Goal: Task Accomplishment & Management: Manage account settings

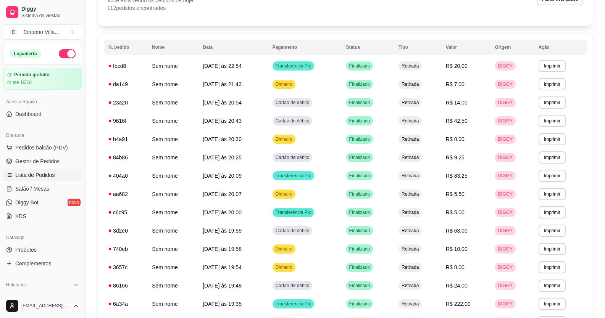
scroll to position [53, 0]
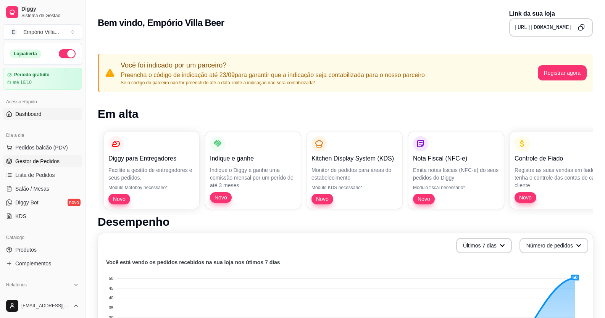
click at [39, 161] on span "Gestor de Pedidos" at bounding box center [37, 162] width 44 height 8
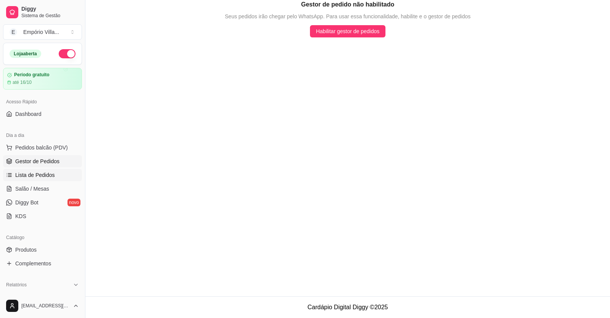
click at [46, 180] on link "Lista de Pedidos" at bounding box center [42, 175] width 79 height 12
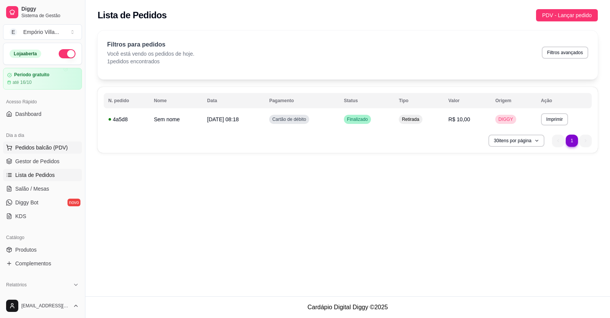
click at [31, 145] on span "Pedidos balcão (PDV)" at bounding box center [41, 148] width 53 height 8
click at [39, 148] on img at bounding box center [56, 145] width 70 height 48
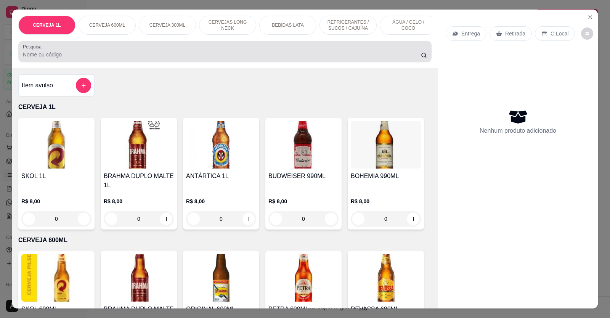
click at [49, 58] on input "Pesquisa" at bounding box center [222, 55] width 398 height 8
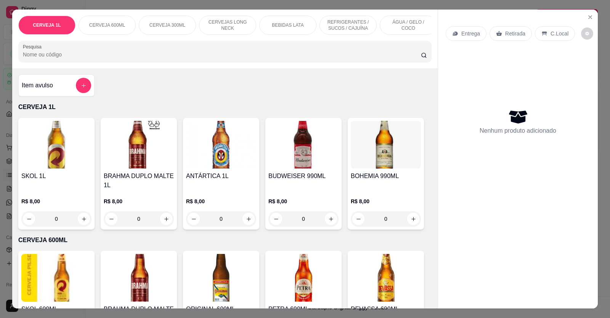
click at [49, 58] on input "Pesquisa" at bounding box center [222, 55] width 398 height 8
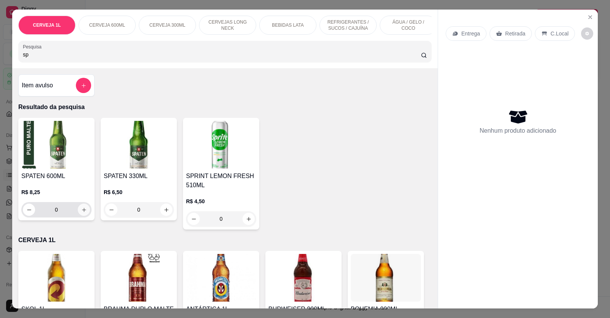
type input "sp"
click at [81, 213] on icon "increase-product-quantity" at bounding box center [84, 210] width 6 height 6
type input "1"
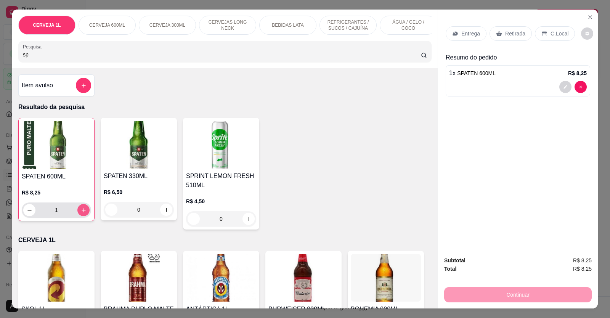
click at [82, 213] on icon "increase-product-quantity" at bounding box center [84, 210] width 6 height 6
type input "2"
click at [82, 213] on icon "increase-product-quantity" at bounding box center [84, 210] width 6 height 6
type input "3"
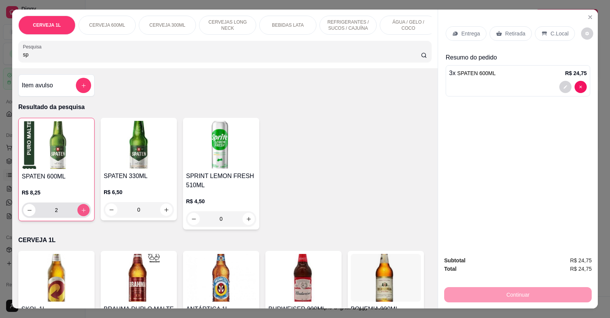
type input "3"
click at [82, 212] on icon "increase-product-quantity" at bounding box center [84, 210] width 4 height 4
type input "4"
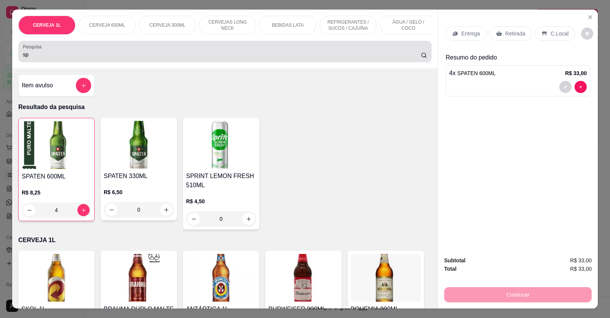
click at [49, 58] on input "sp" at bounding box center [222, 55] width 398 height 8
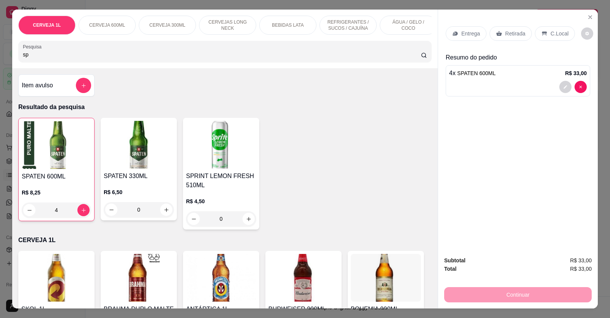
type input "s"
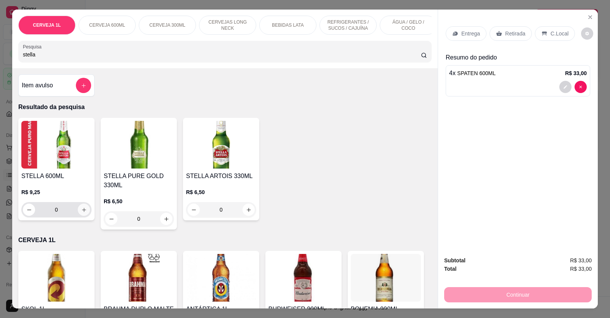
type input "stella"
click at [82, 212] on icon "increase-product-quantity" at bounding box center [84, 210] width 4 height 4
type input "1"
click at [82, 213] on icon "increase-product-quantity" at bounding box center [84, 210] width 6 height 6
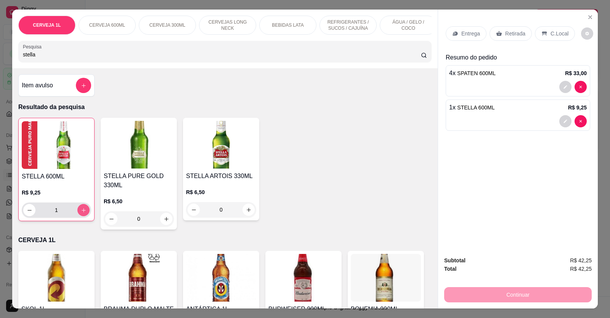
type input "2"
click at [82, 213] on icon "increase-product-quantity" at bounding box center [84, 210] width 6 height 6
type input "3"
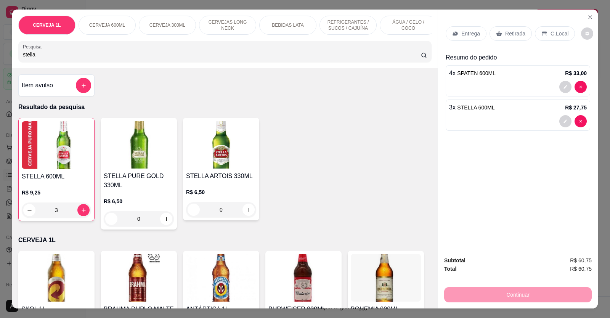
click at [516, 36] on p "Retirada" at bounding box center [515, 34] width 20 height 8
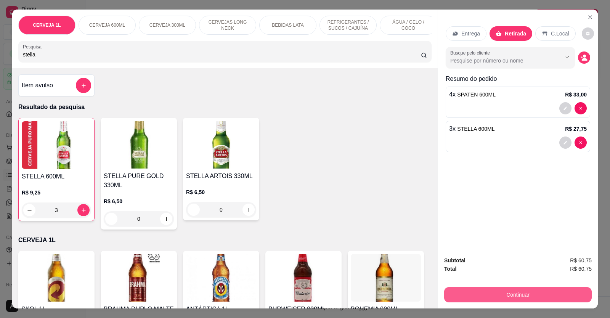
click at [513, 296] on button "Continuar" at bounding box center [518, 294] width 148 height 15
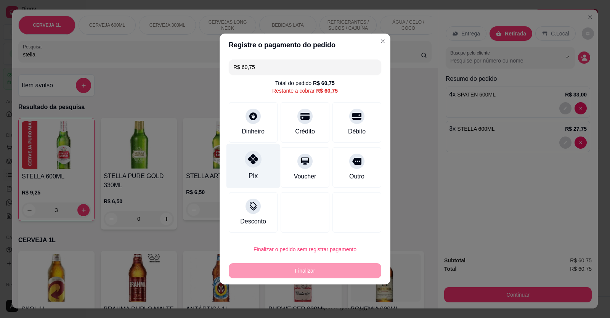
click at [255, 162] on icon at bounding box center [253, 159] width 10 height 10
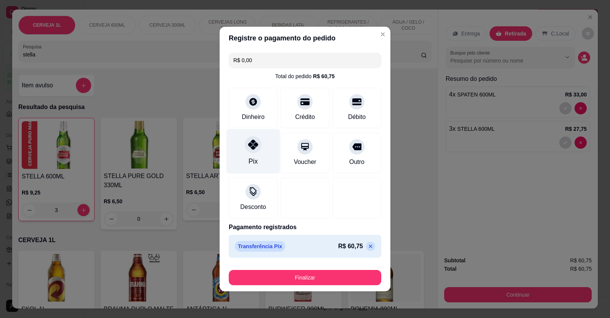
type input "R$ 0,00"
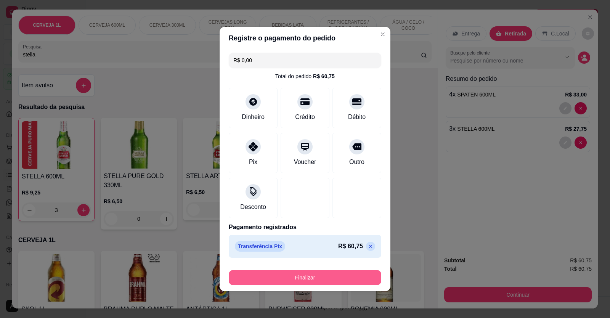
click at [306, 277] on button "Finalizar" at bounding box center [305, 277] width 153 height 15
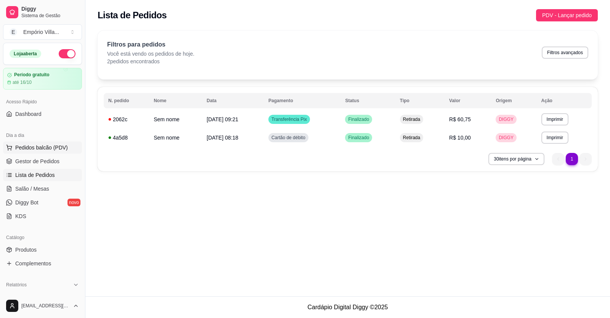
click at [42, 145] on span "Pedidos balcão (PDV)" at bounding box center [41, 148] width 53 height 8
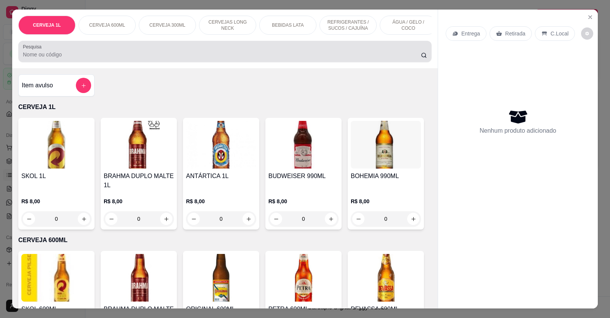
click at [92, 62] on div "Pesquisa" at bounding box center [224, 51] width 413 height 21
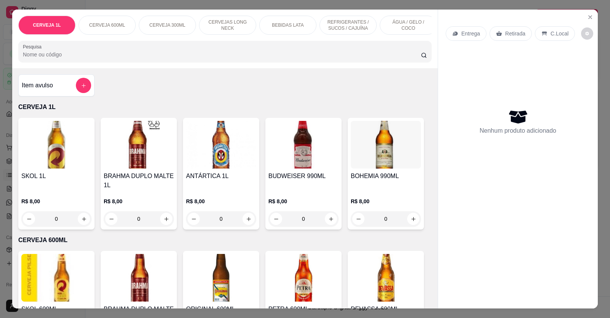
click at [92, 58] on input "Pesquisa" at bounding box center [222, 55] width 398 height 8
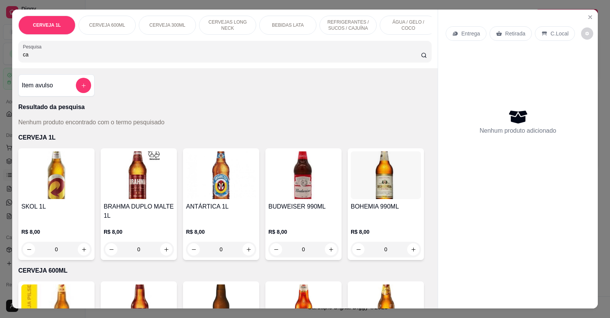
type input "c"
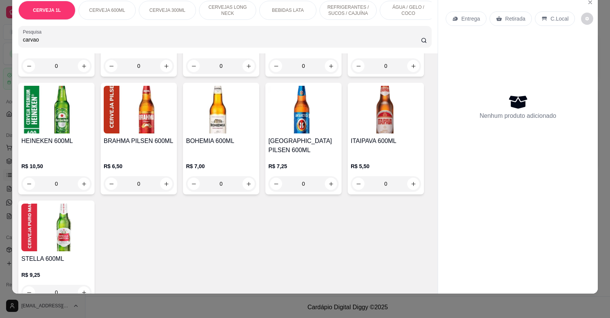
scroll to position [267, 0]
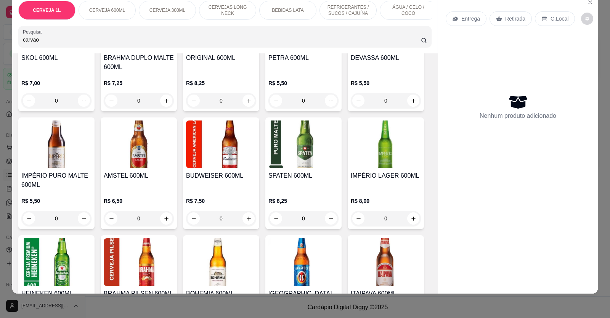
type input "carvao"
click at [338, 13] on p "REFRIGERANTES / SUCOS / CAJUÍNA" at bounding box center [348, 10] width 44 height 12
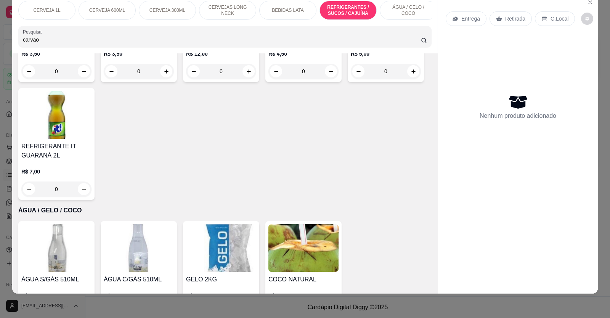
scroll to position [1251, 0]
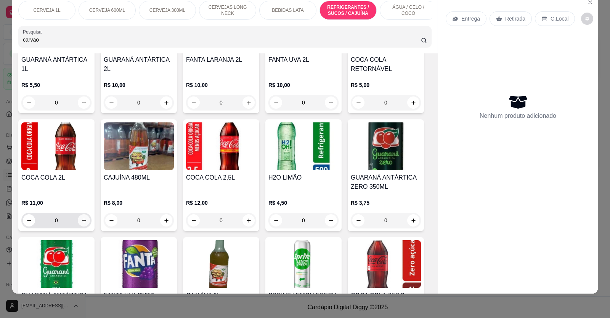
click at [82, 218] on icon "increase-product-quantity" at bounding box center [84, 221] width 6 height 6
type input "1"
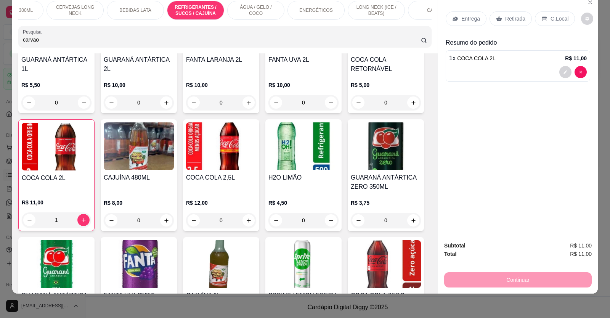
scroll to position [0, 198]
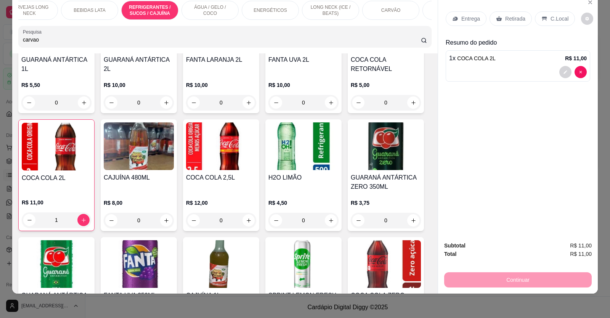
click at [394, 16] on div "CARVÃO" at bounding box center [390, 10] width 57 height 19
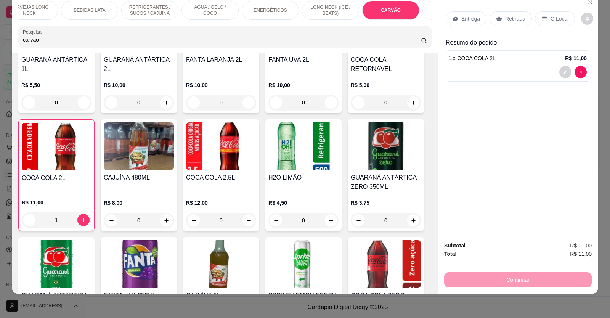
scroll to position [2269, 0]
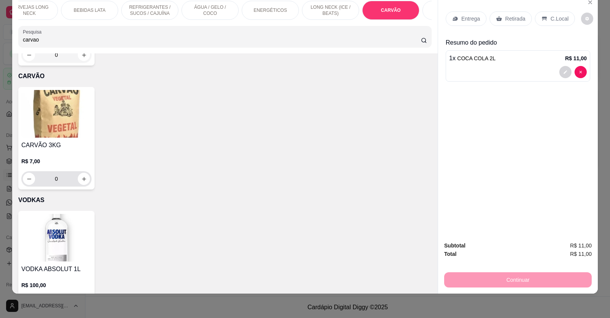
click at [81, 176] on icon "increase-product-quantity" at bounding box center [84, 179] width 6 height 6
type input "1"
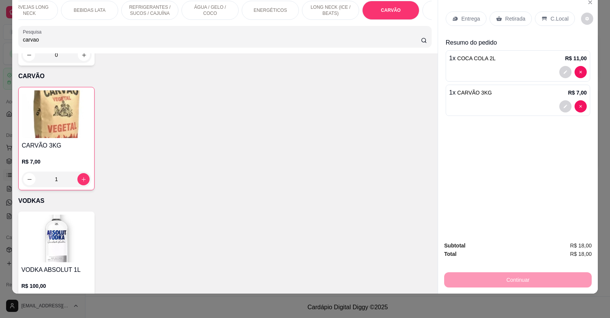
click at [506, 16] on p "Retirada" at bounding box center [515, 19] width 20 height 8
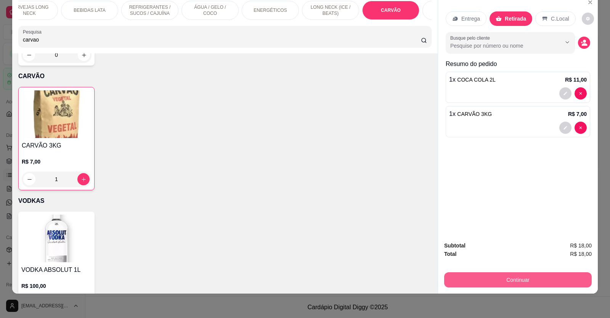
click at [516, 283] on button "Continuar" at bounding box center [518, 279] width 148 height 15
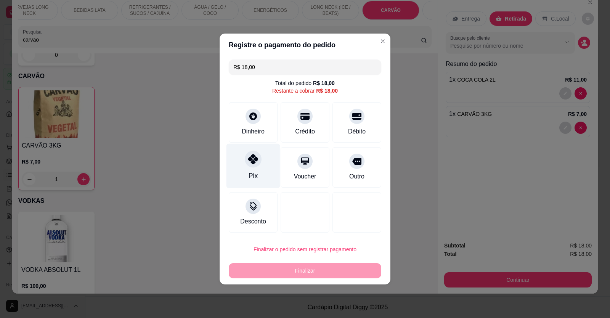
click at [253, 161] on icon at bounding box center [253, 159] width 10 height 10
type input "R$ 0,00"
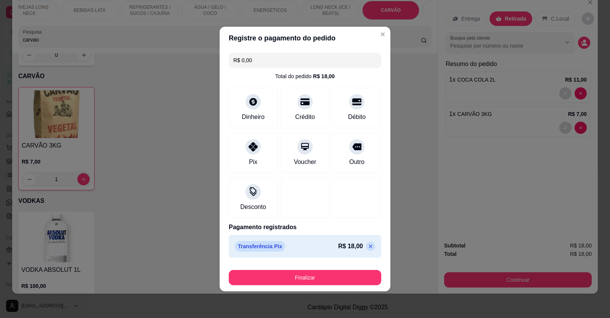
click at [302, 277] on button "Finalizar" at bounding box center [305, 277] width 153 height 15
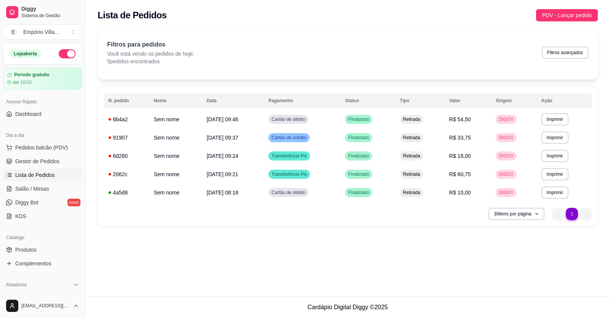
drag, startPoint x: 302, startPoint y: 277, endPoint x: 258, endPoint y: 56, distance: 224.5
click at [258, 56] on div "Filtros para pedidos Você está vendo os pedidos de hoje. 5 pedidos encontrados …" at bounding box center [347, 52] width 481 height 25
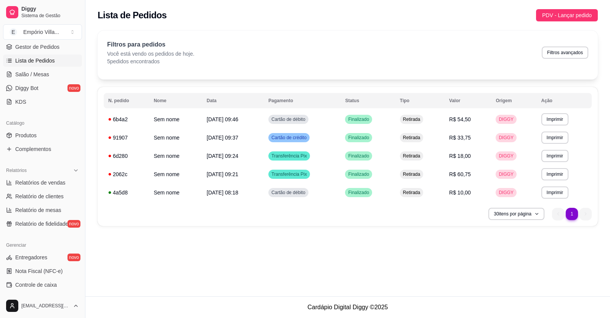
scroll to position [38, 0]
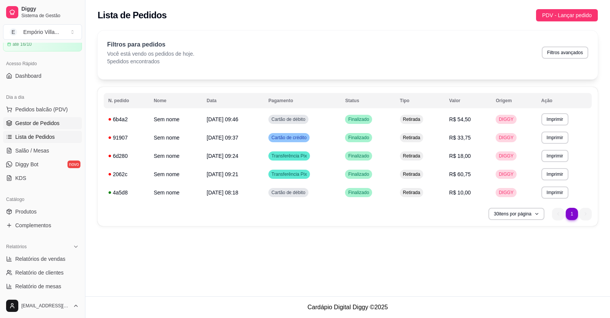
click at [54, 122] on span "Gestor de Pedidos" at bounding box center [37, 123] width 44 height 8
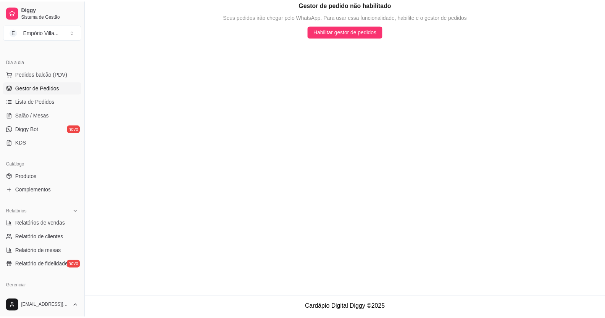
scroll to position [114, 0]
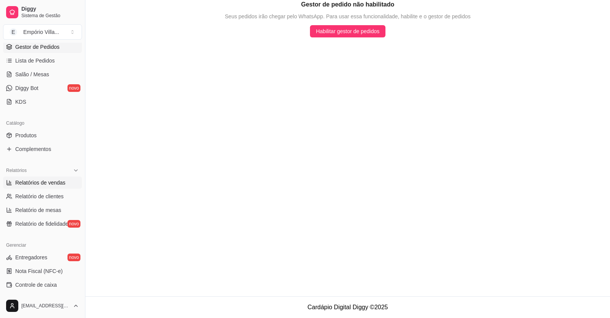
click at [37, 181] on span "Relatórios de vendas" at bounding box center [40, 183] width 50 height 8
select select "ALL"
select select "0"
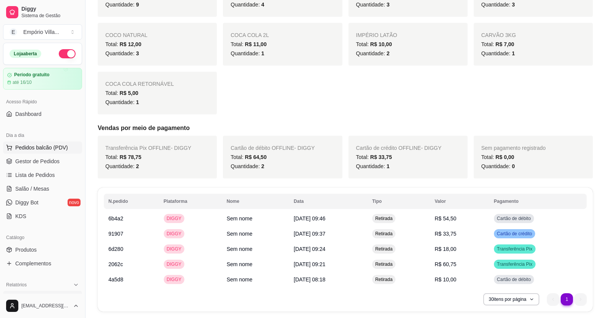
click at [37, 148] on span "Pedidos balcão (PDV)" at bounding box center [41, 148] width 53 height 8
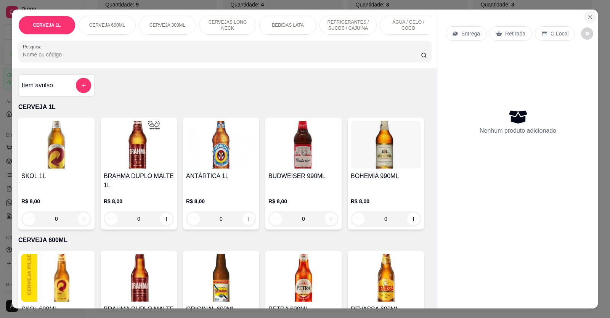
click at [587, 18] on icon "Close" at bounding box center [590, 17] width 6 height 6
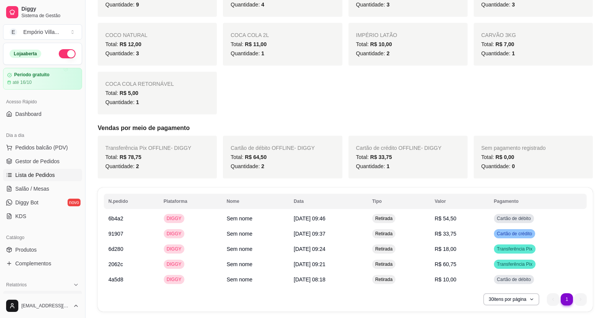
click at [42, 177] on span "Lista de Pedidos" at bounding box center [35, 175] width 40 height 8
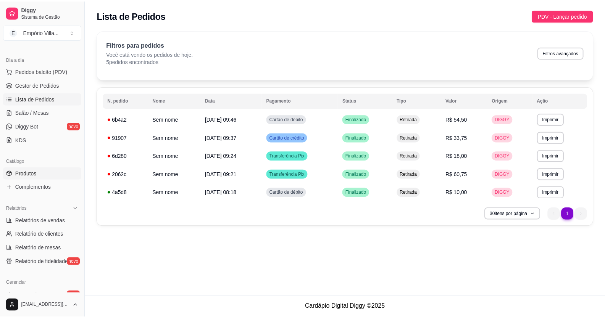
scroll to position [114, 0]
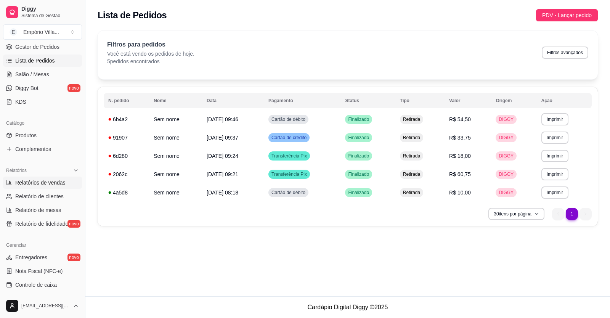
click at [35, 180] on span "Relatórios de vendas" at bounding box center [40, 183] width 50 height 8
select select "ALL"
select select "0"
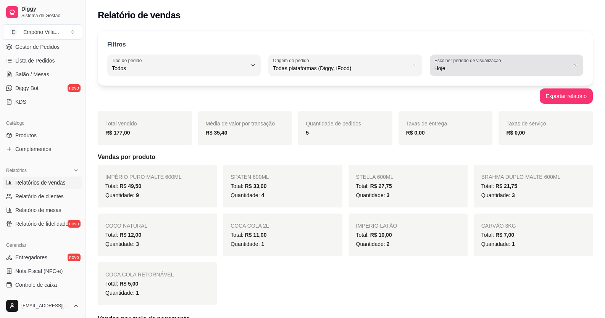
click at [504, 66] on span "Hoje" at bounding box center [501, 68] width 135 height 8
click at [449, 99] on span "Ontem" at bounding box center [502, 98] width 128 height 7
type input "1"
select select "1"
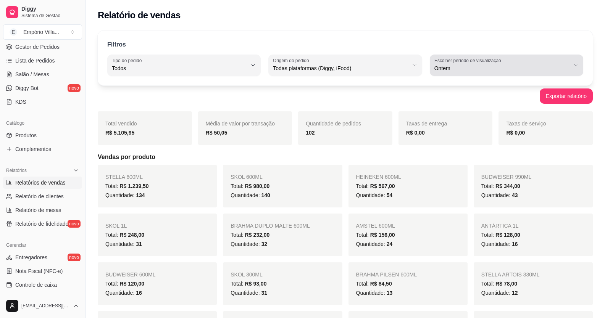
click at [491, 64] on div "Ontem" at bounding box center [501, 65] width 135 height 15
click at [444, 85] on span "Hoje" at bounding box center [502, 86] width 128 height 7
type input "0"
select select "0"
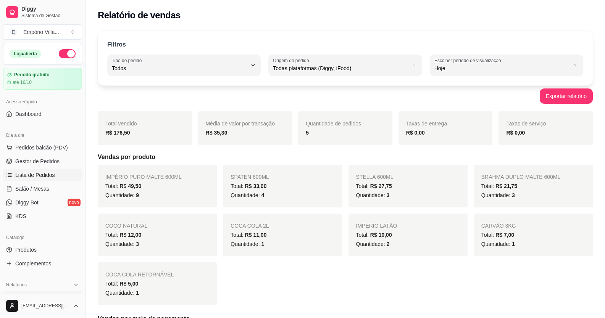
click at [42, 179] on link "Lista de Pedidos" at bounding box center [42, 175] width 79 height 12
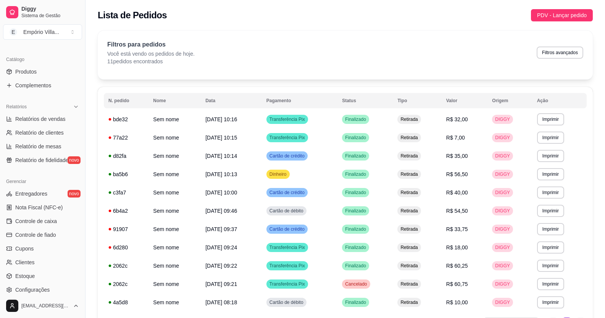
scroll to position [191, 0]
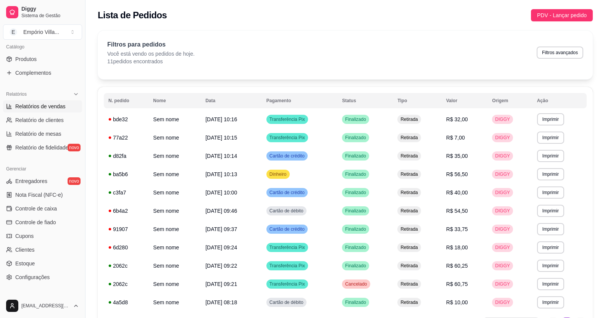
click at [48, 111] on link "Relatórios de vendas" at bounding box center [42, 106] width 79 height 12
select select "ALL"
select select "0"
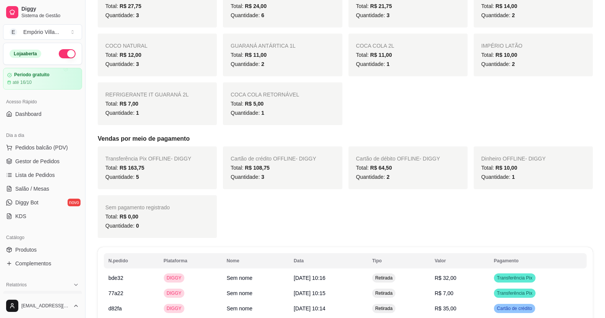
click at [3, 291] on link "Relatórios de vendas" at bounding box center [42, 297] width 79 height 12
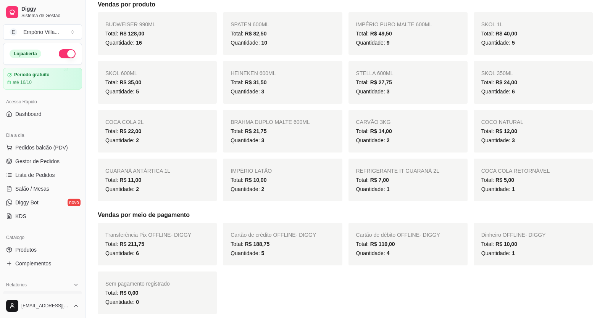
scroll to position [229, 0]
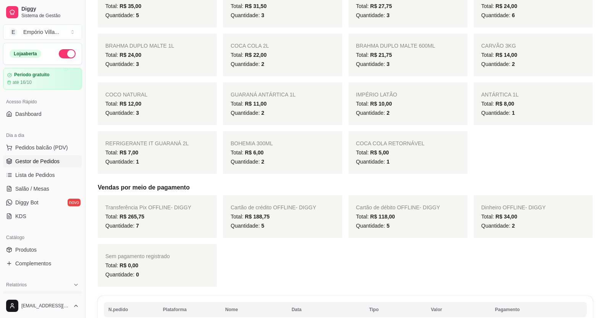
click at [54, 162] on span "Gestor de Pedidos" at bounding box center [37, 162] width 44 height 8
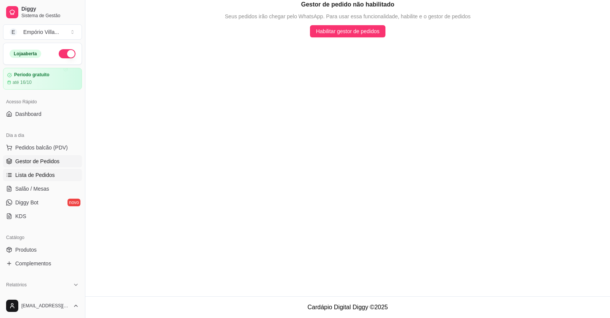
click at [42, 173] on span "Lista de Pedidos" at bounding box center [35, 175] width 40 height 8
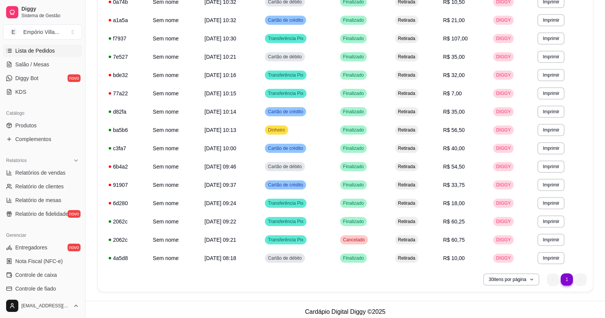
scroll to position [153, 0]
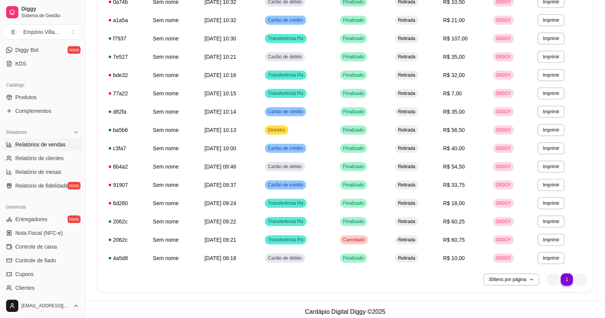
click at [52, 144] on span "Relatórios de vendas" at bounding box center [40, 145] width 50 height 8
select select "ALL"
select select "0"
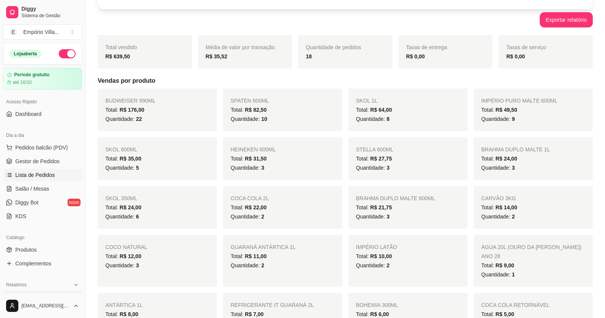
click at [42, 172] on span "Lista de Pedidos" at bounding box center [35, 175] width 40 height 8
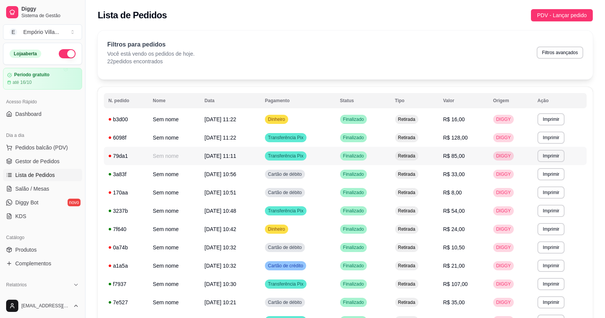
click at [227, 158] on span "21/09/25 às 11:11" at bounding box center [220, 156] width 32 height 6
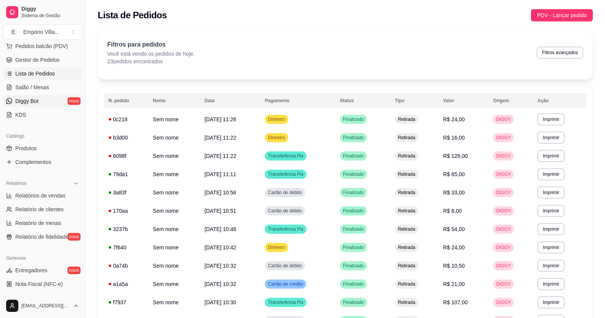
scroll to position [114, 0]
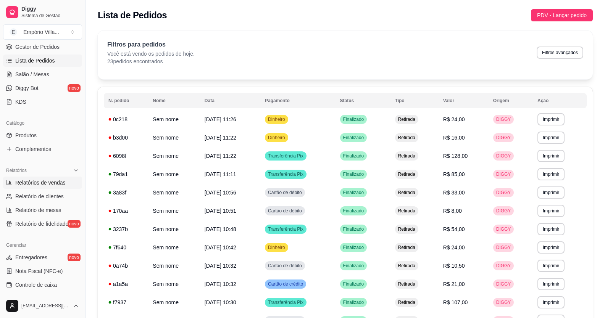
click at [48, 183] on span "Relatórios de vendas" at bounding box center [40, 183] width 50 height 8
select select "ALL"
select select "0"
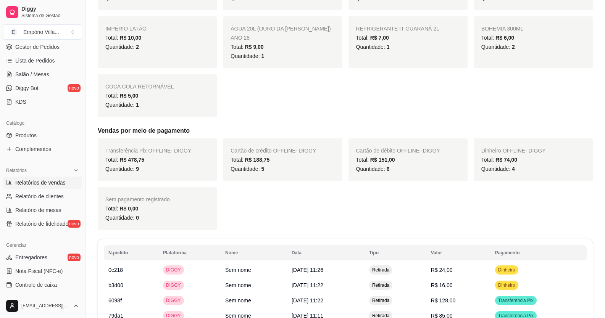
scroll to position [343, 0]
click at [42, 65] on link "Lista de Pedidos" at bounding box center [42, 61] width 79 height 12
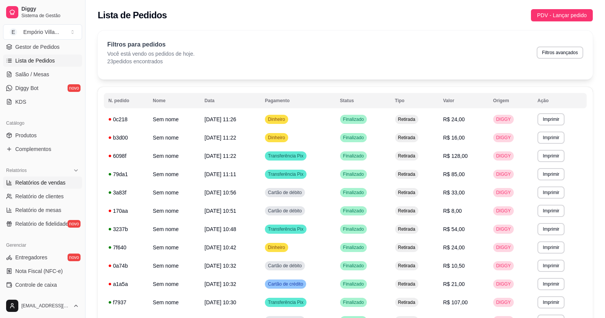
click at [37, 182] on span "Relatórios de vendas" at bounding box center [40, 183] width 50 height 8
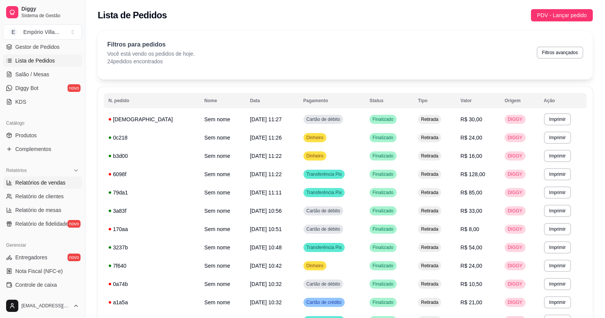
select select "ALL"
select select "0"
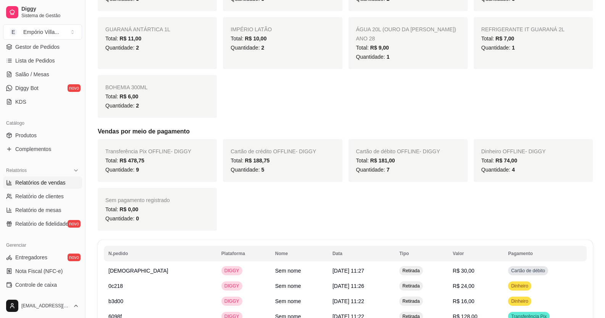
scroll to position [343, 0]
click at [40, 59] on span "Lista de Pedidos" at bounding box center [35, 61] width 40 height 8
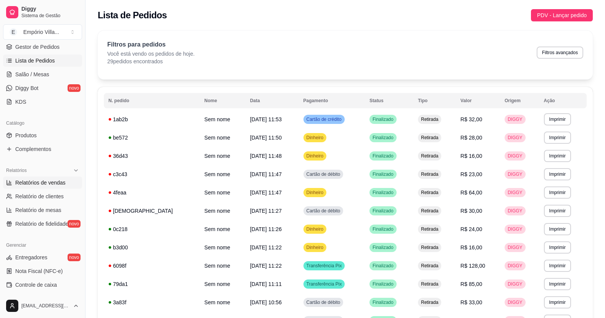
click at [48, 183] on span "Relatórios de vendas" at bounding box center [40, 183] width 50 height 8
select select "ALL"
select select "0"
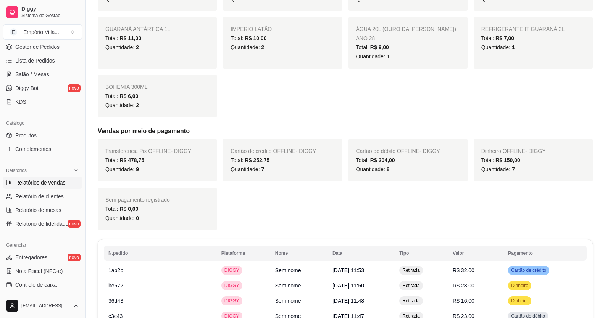
scroll to position [130, 0]
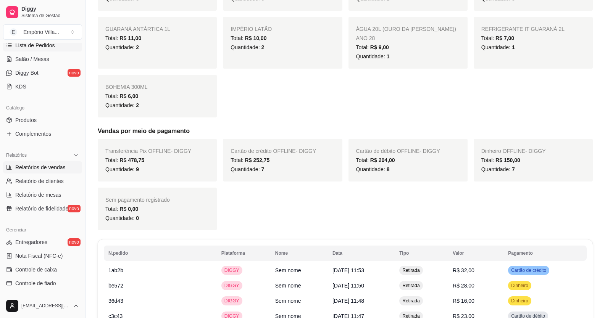
click at [44, 45] on span "Lista de Pedidos" at bounding box center [35, 46] width 40 height 8
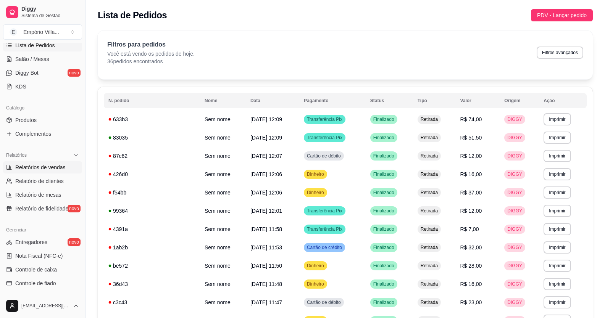
click at [28, 164] on span "Relatórios de vendas" at bounding box center [40, 168] width 50 height 8
select select "ALL"
select select "0"
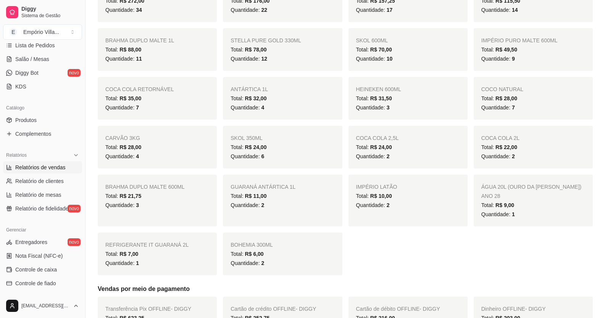
scroll to position [305, 0]
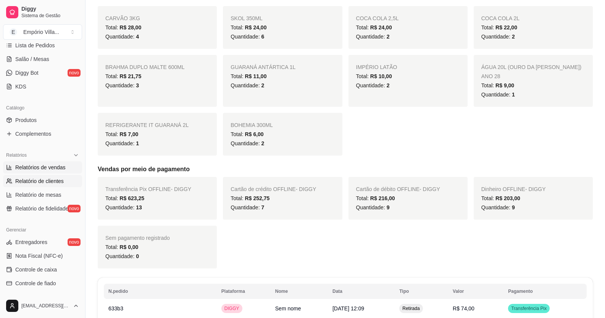
click at [33, 180] on span "Relatório de clientes" at bounding box center [39, 181] width 48 height 8
select select "30"
select select "HIGHEST_TOTAL_SPENT_WITH_ORDERS"
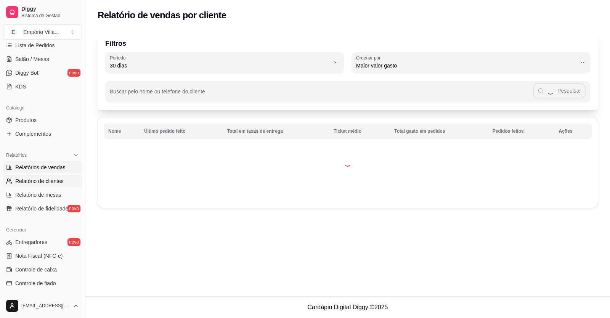
click at [40, 167] on span "Relatórios de vendas" at bounding box center [40, 168] width 50 height 8
select select "ALL"
select select "0"
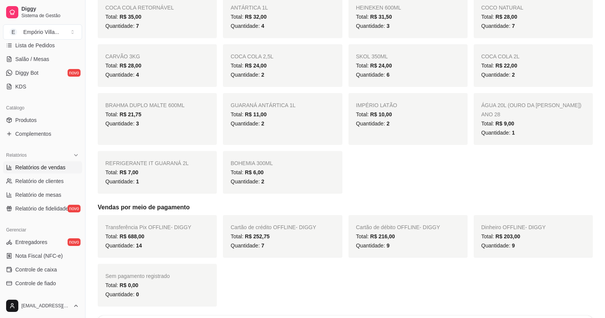
scroll to position [343, 0]
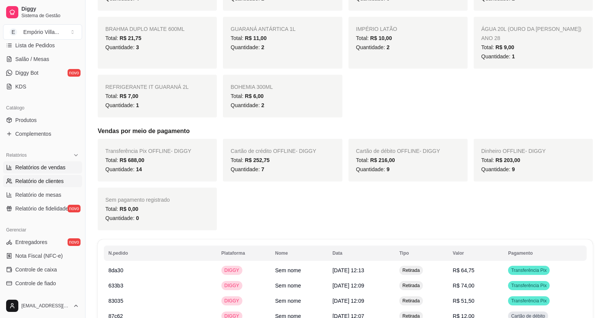
click at [44, 182] on span "Relatório de clientes" at bounding box center [39, 181] width 48 height 8
select select "30"
select select "HIGHEST_TOTAL_SPENT_WITH_ORDERS"
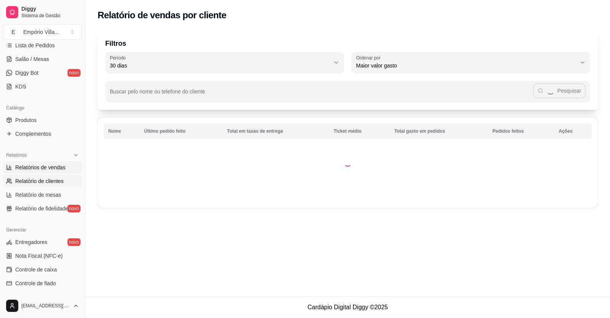
click at [40, 169] on span "Relatórios de vendas" at bounding box center [40, 168] width 50 height 8
select select "ALL"
select select "0"
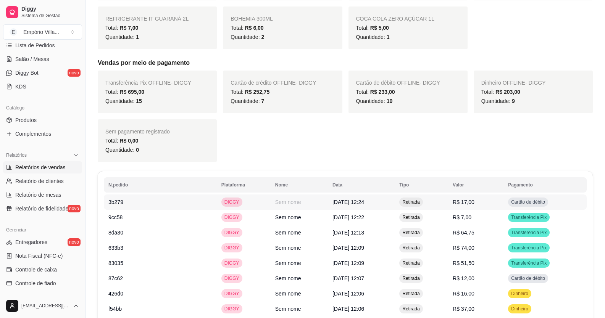
scroll to position [381, 0]
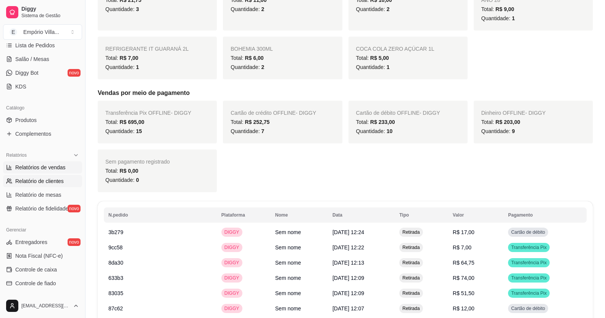
click at [55, 180] on span "Relatório de clientes" at bounding box center [39, 181] width 48 height 8
select select "30"
select select "HIGHEST_TOTAL_SPENT_WITH_ORDERS"
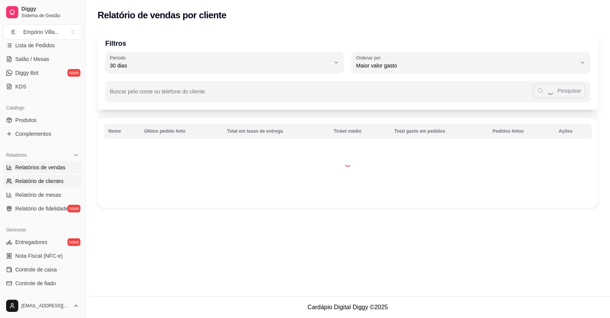
click at [53, 167] on span "Relatórios de vendas" at bounding box center [40, 168] width 50 height 8
select select "ALL"
select select "0"
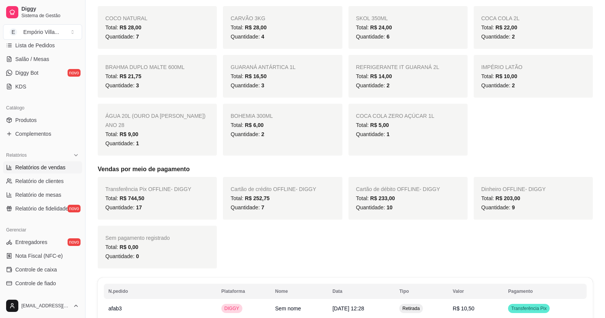
scroll to position [343, 0]
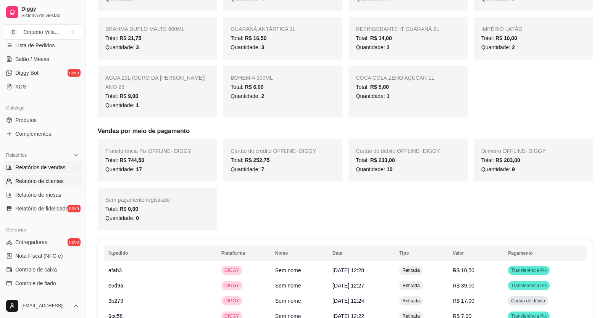
click at [48, 184] on span "Relatório de clientes" at bounding box center [39, 181] width 48 height 8
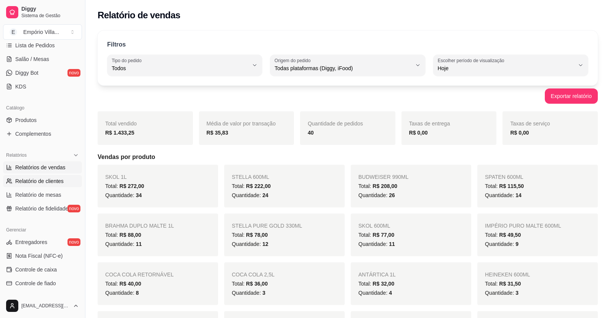
select select "30"
select select "HIGHEST_TOTAL_SPENT_WITH_ORDERS"
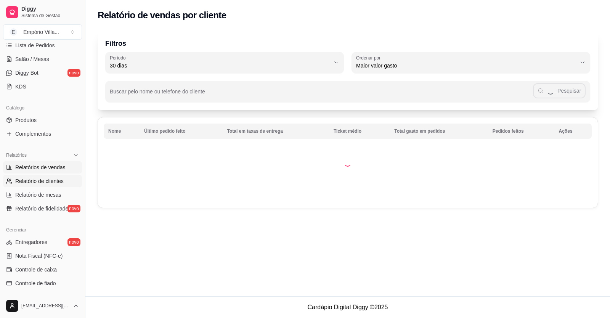
click at [47, 169] on span "Relatórios de vendas" at bounding box center [40, 168] width 50 height 8
select select "ALL"
select select "0"
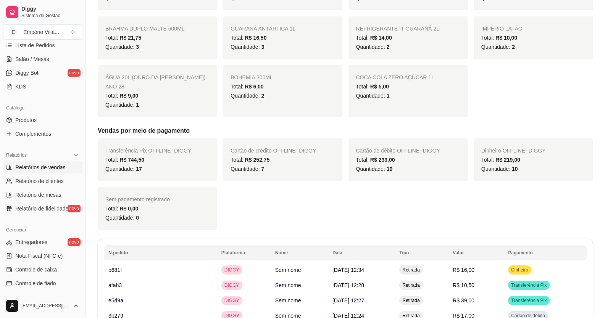
scroll to position [343, 0]
click at [3, 161] on link "Relatórios de vendas" at bounding box center [42, 167] width 79 height 12
click at [1, 89] on div "Dia a dia Pedidos balcão (PDV) Gestor de Pedidos Lista de Pedidos Salão / Mesas…" at bounding box center [42, 46] width 85 height 99
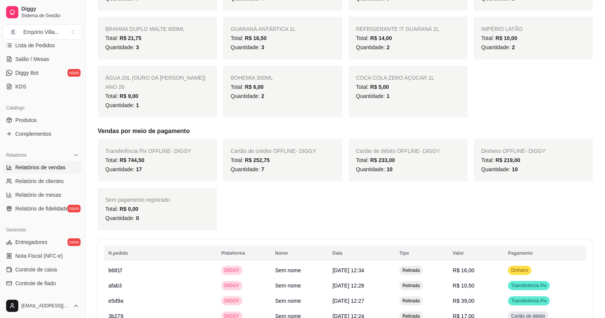
click at [1, 88] on div "Dia a dia Pedidos balcão (PDV) Gestor de Pedidos Lista de Pedidos Salão / Mesas…" at bounding box center [42, 46] width 85 height 99
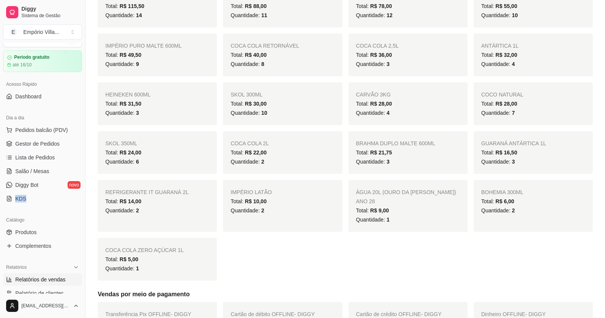
scroll to position [0, 0]
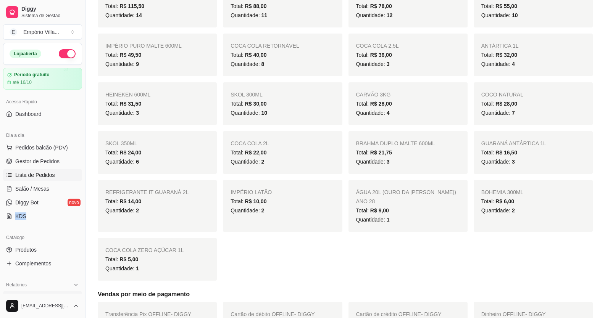
click at [46, 172] on span "Lista de Pedidos" at bounding box center [35, 175] width 40 height 8
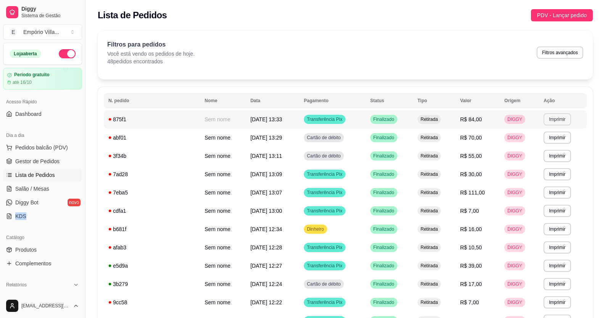
click at [546, 122] on button "Imprimir" at bounding box center [556, 119] width 27 height 12
click at [541, 144] on button "IMPRESSORA" at bounding box center [537, 146] width 55 height 12
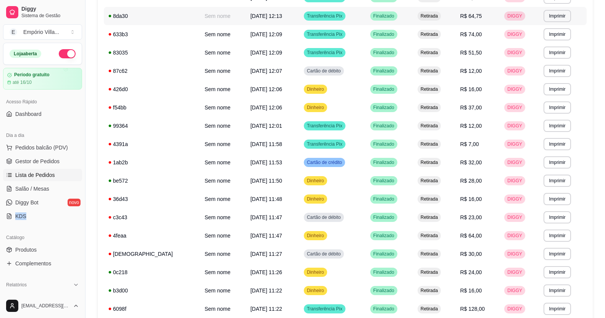
click at [588, 19] on div "**********" at bounding box center [345, 44] width 495 height 597
